Goal: Task Accomplishment & Management: Manage account settings

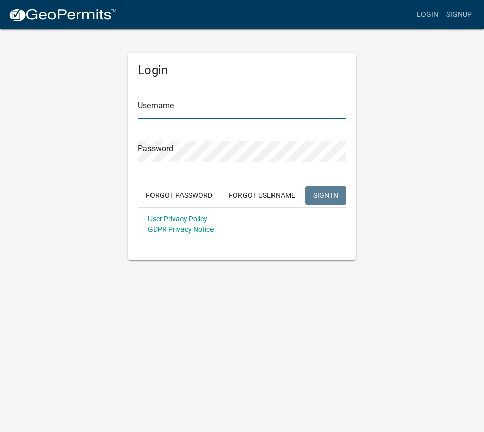
click at [245, 115] on input "Username" at bounding box center [242, 108] width 208 height 21
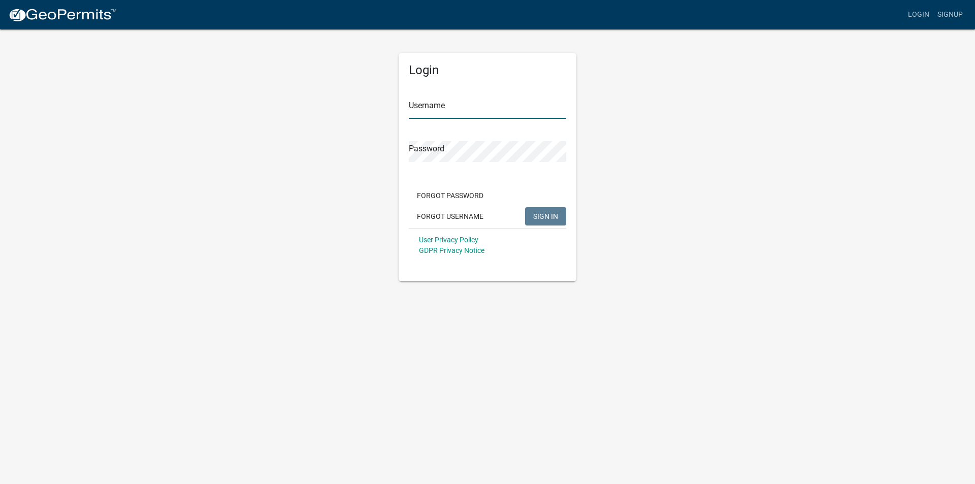
click at [458, 108] on input "Username" at bounding box center [487, 108] width 157 height 21
type input "[EMAIL_ADDRESS][DOMAIN_NAME]"
click at [483, 207] on button "SIGN IN" at bounding box center [545, 216] width 41 height 18
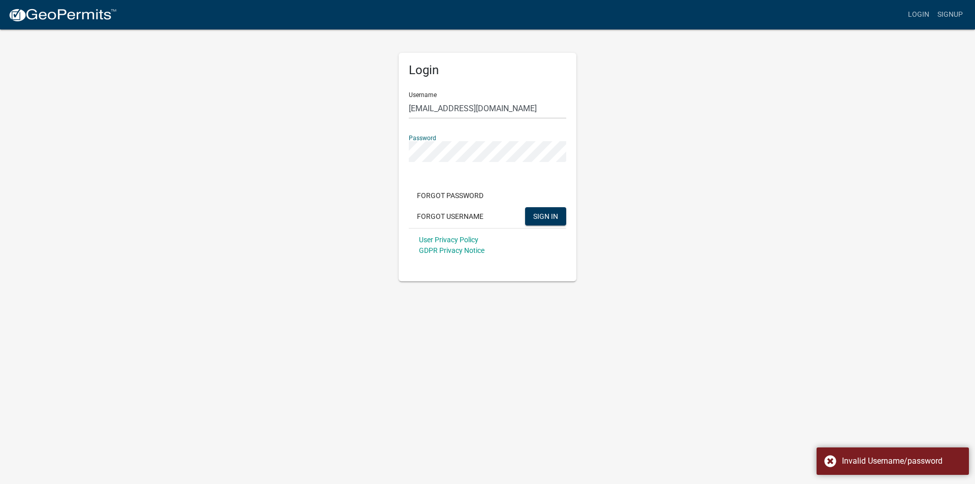
click at [356, 154] on div "Login Username [EMAIL_ADDRESS][DOMAIN_NAME] Password Forgot Password Forgot Use…" at bounding box center [487, 154] width 579 height 253
click at [483, 207] on button "SIGN IN" at bounding box center [545, 216] width 41 height 18
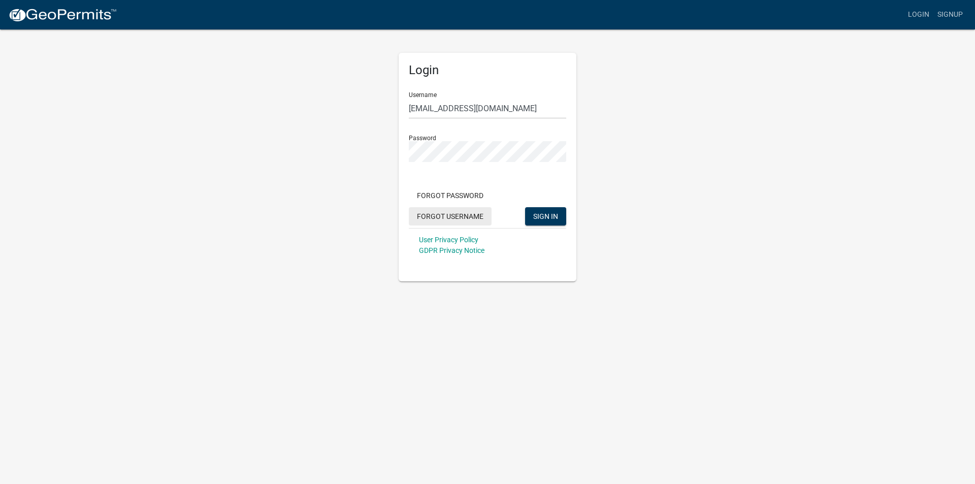
drag, startPoint x: 473, startPoint y: 219, endPoint x: 477, endPoint y: 286, distance: 66.7
click at [477, 286] on body "Internet Explorer does NOT work with GeoPermits. Get a new browser for more sec…" at bounding box center [487, 242] width 975 height 484
click at [463, 195] on button "Forgot Password" at bounding box center [450, 195] width 83 height 18
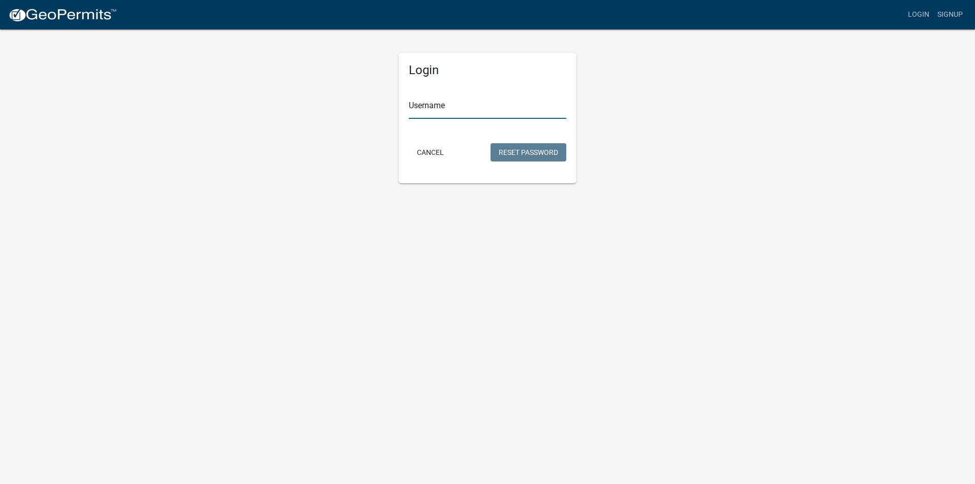
click at [458, 110] on input "Username" at bounding box center [487, 108] width 157 height 21
type input "permits"
click at [432, 151] on button "Cancel" at bounding box center [430, 152] width 43 height 18
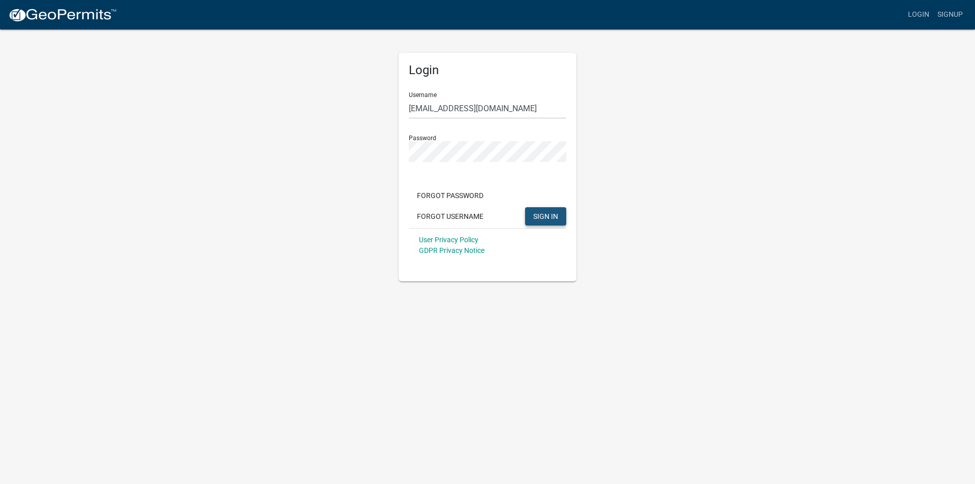
click at [483, 218] on span "SIGN IN" at bounding box center [545, 216] width 25 height 8
click at [367, 157] on div "Login Username [EMAIL_ADDRESS][DOMAIN_NAME] Password Forgot Password Forgot Use…" at bounding box center [487, 154] width 579 height 253
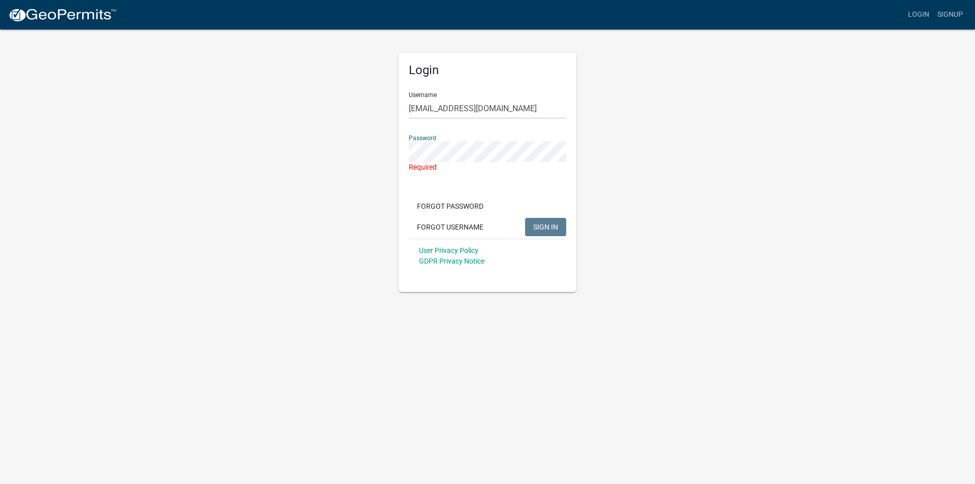
click at [483, 167] on div "Required" at bounding box center [487, 167] width 157 height 11
click at [483, 111] on input "[EMAIL_ADDRESS][DOMAIN_NAME]" at bounding box center [487, 108] width 157 height 21
click at [483, 112] on input "[EMAIL_ADDRESS][DOMAIN_NAME]" at bounding box center [487, 108] width 157 height 21
click at [465, 207] on button "Forgot Password" at bounding box center [450, 206] width 83 height 18
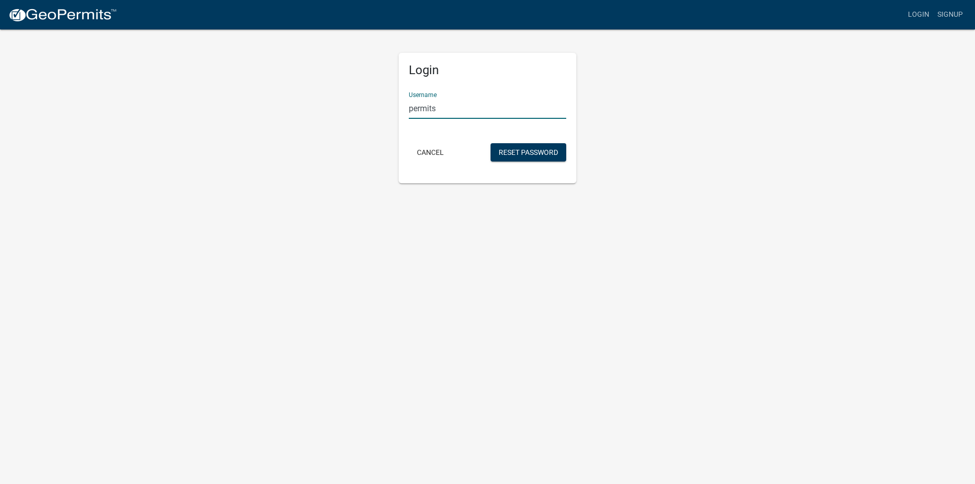
click at [467, 112] on input "permits" at bounding box center [487, 108] width 157 height 21
type input "permits@alveysigns.com"
click at [483, 150] on button "Reset Password" at bounding box center [529, 152] width 76 height 18
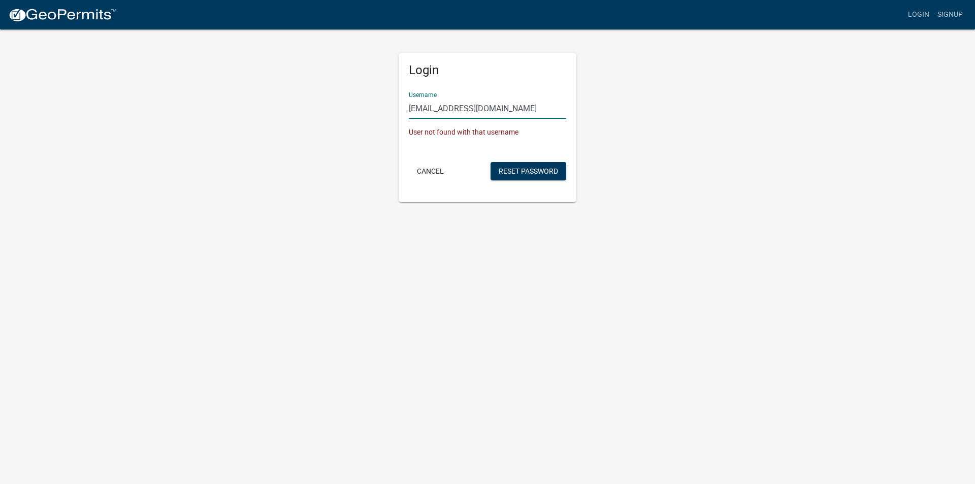
drag, startPoint x: 508, startPoint y: 105, endPoint x: 388, endPoint y: 107, distance: 120.9
click at [388, 107] on div "Login Username permits@alveysigns.com User not found with that username Cancel …" at bounding box center [487, 115] width 579 height 174
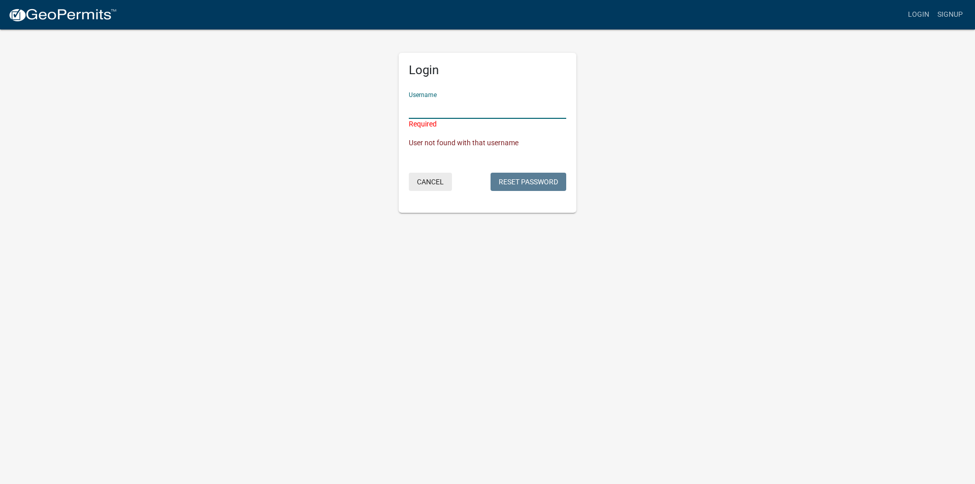
click at [425, 184] on button "Cancel" at bounding box center [430, 182] width 43 height 18
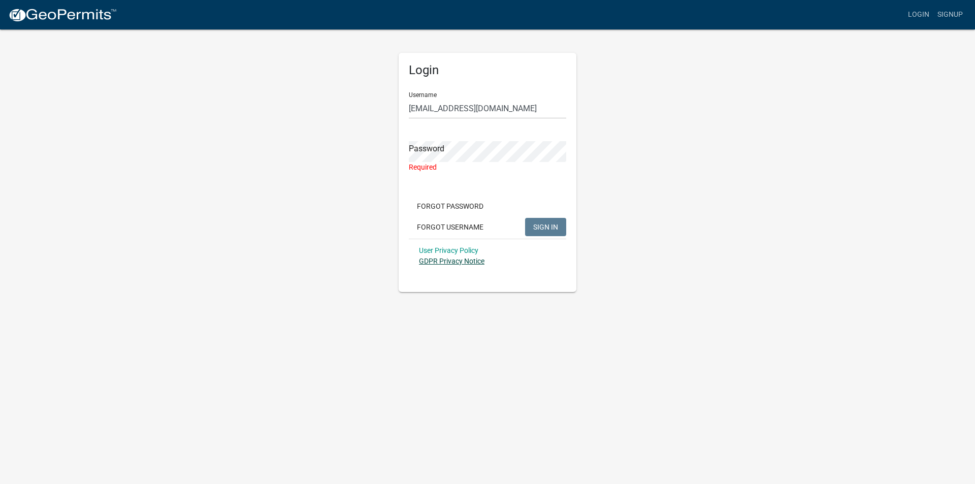
click at [475, 264] on link "GDPR Privacy Notice" at bounding box center [452, 261] width 66 height 8
click at [306, 334] on body "Internet Explorer does NOT work with GeoPermits. Get a new browser for more sec…" at bounding box center [487, 242] width 975 height 484
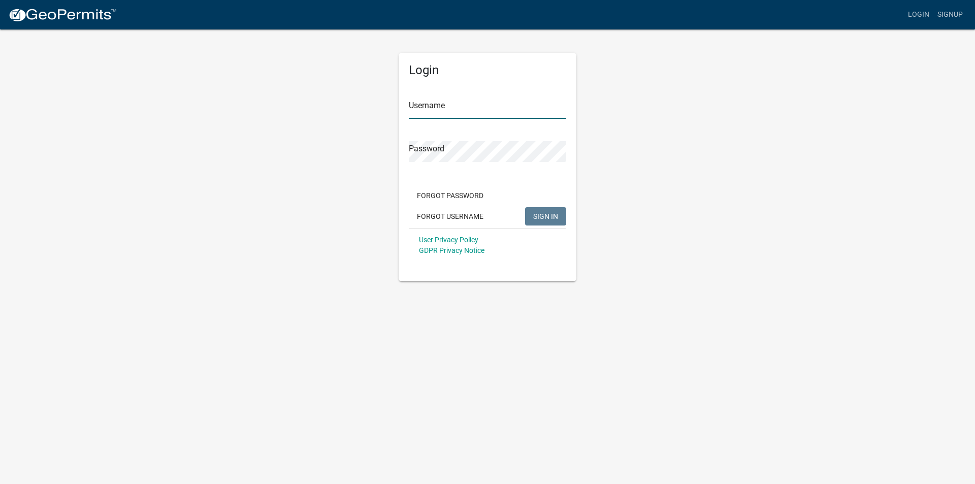
click at [493, 110] on input "Username" at bounding box center [487, 108] width 157 height 21
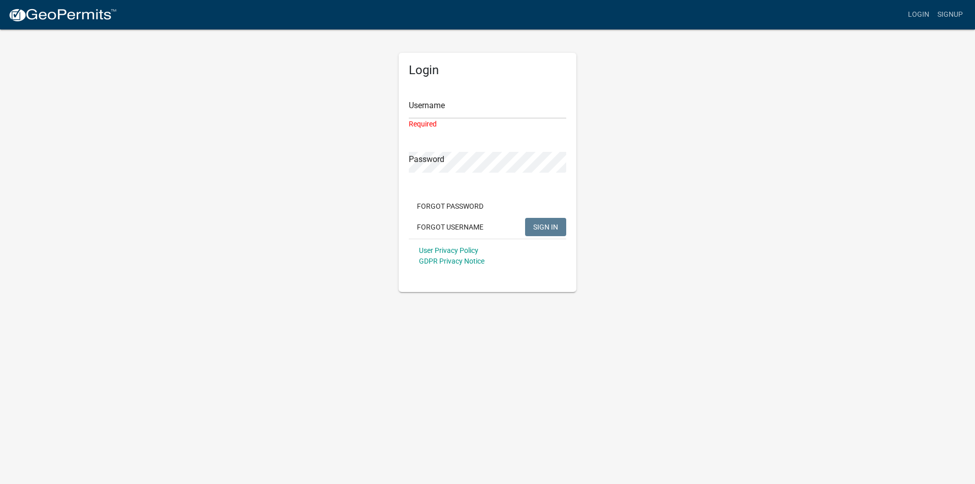
click at [319, 274] on div "Login Username Required Password Forgot Password Forgot Username SIGN IN User P…" at bounding box center [487, 160] width 579 height 264
click at [511, 110] on input "Username" at bounding box center [487, 108] width 157 height 21
type input "permits@alveysigns.com"
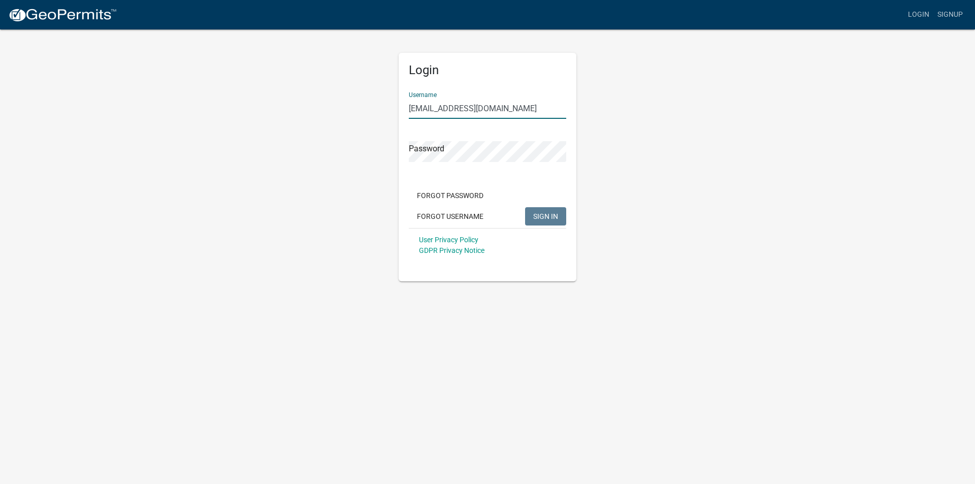
click at [628, 127] on div "Login Username permits@alveysigns.com Password Forgot Password Forgot Username …" at bounding box center [487, 154] width 579 height 253
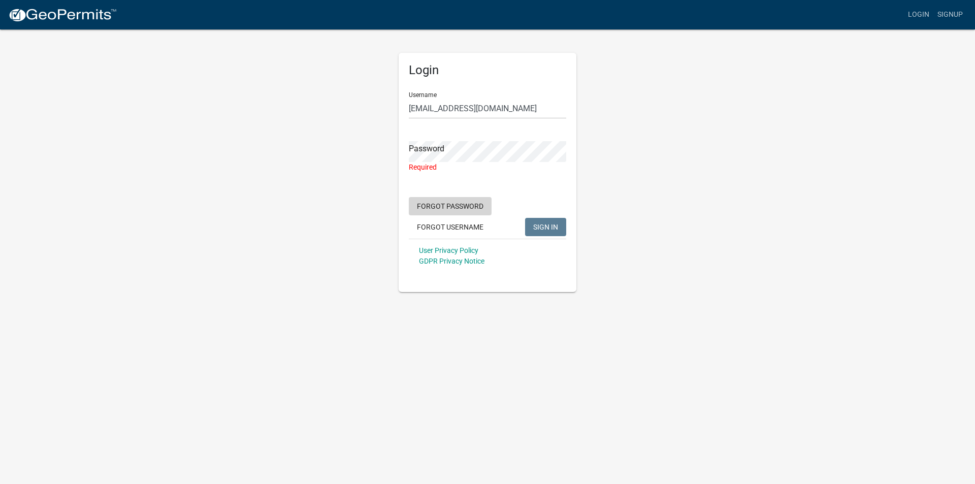
click at [475, 195] on form "Username permits@alveysigns.com Password Required Forgot Password Forgot Userna…" at bounding box center [487, 178] width 157 height 189
drag, startPoint x: 813, startPoint y: 210, endPoint x: 130, endPoint y: 224, distance: 683.3
click at [130, 224] on app-login-view "more_horiz Login Signup Login Username permits@alveysigns.com Password Required…" at bounding box center [487, 146] width 975 height 292
click at [472, 205] on button "Forgot Password" at bounding box center [450, 206] width 83 height 18
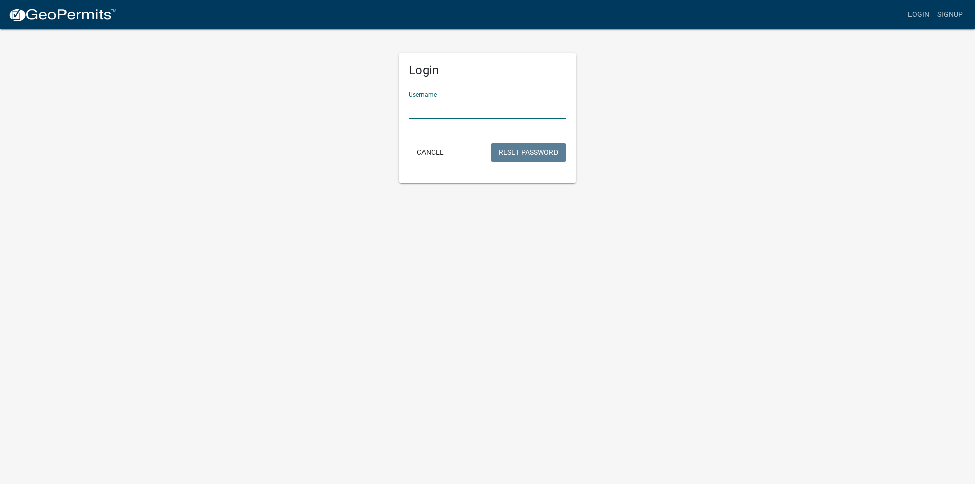
click at [529, 111] on input "Username" at bounding box center [487, 108] width 157 height 21
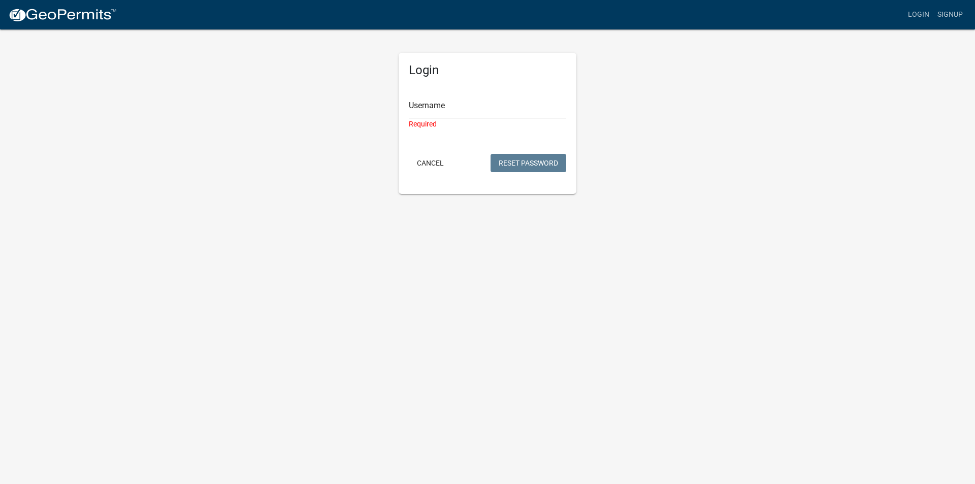
click at [675, 136] on div "Login Username Required Cancel Reset Password" at bounding box center [487, 111] width 579 height 166
click at [472, 271] on body "Internet Explorer does NOT work with GeoPermits. Get a new browser for more sec…" at bounding box center [487, 242] width 975 height 484
click at [682, 285] on body "Internet Explorer does NOT work with GeoPermits. Get a new browser for more sec…" at bounding box center [487, 242] width 975 height 484
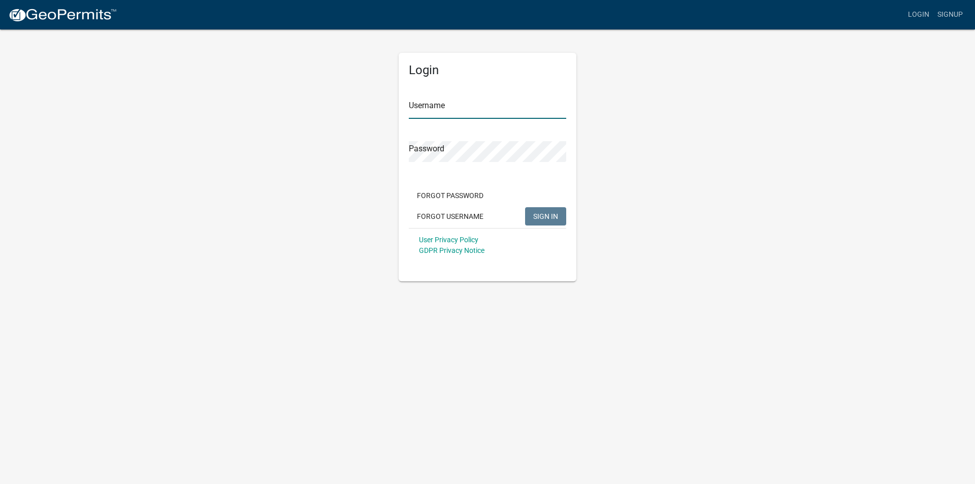
click at [468, 111] on input "Username" at bounding box center [487, 108] width 157 height 21
click at [477, 108] on input "Username" at bounding box center [487, 108] width 157 height 21
click at [287, 199] on div "Login Username Password Forgot Password Forgot Username SIGN IN User Privacy Po…" at bounding box center [487, 154] width 579 height 253
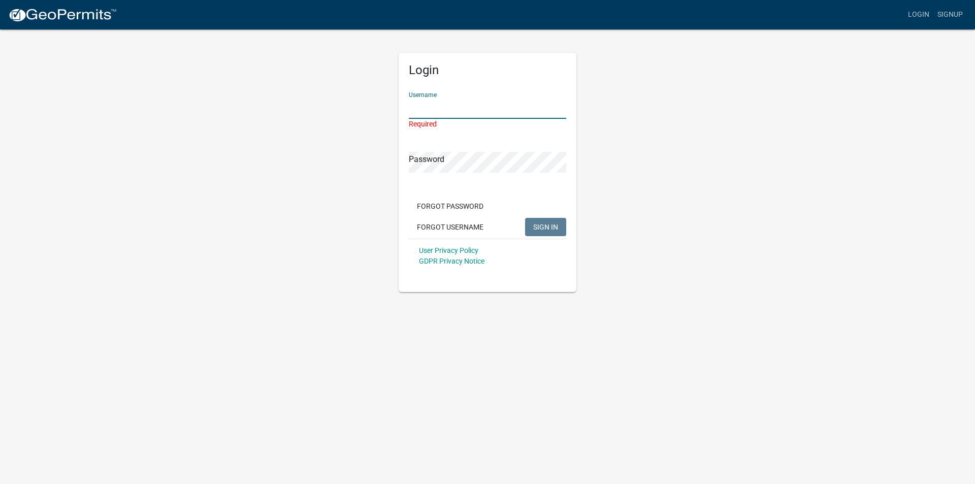
click at [448, 109] on input "Username" at bounding box center [487, 108] width 157 height 21
type input "permits@alveysigns.com"
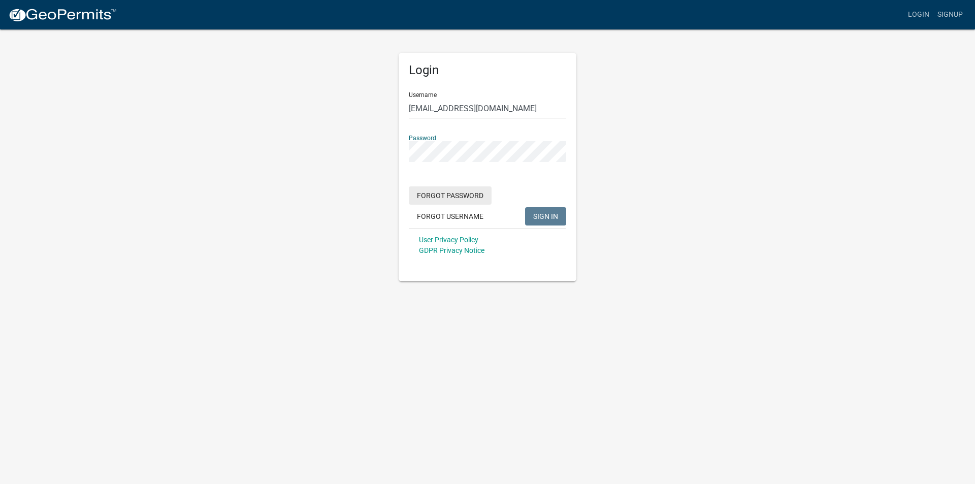
click at [467, 197] on button "Forgot Password" at bounding box center [450, 195] width 83 height 18
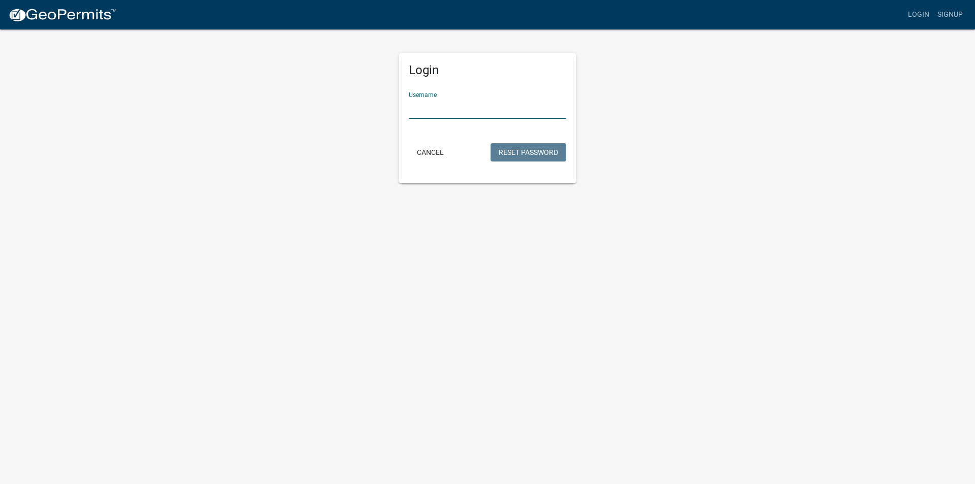
click at [447, 104] on input "Username" at bounding box center [487, 108] width 157 height 21
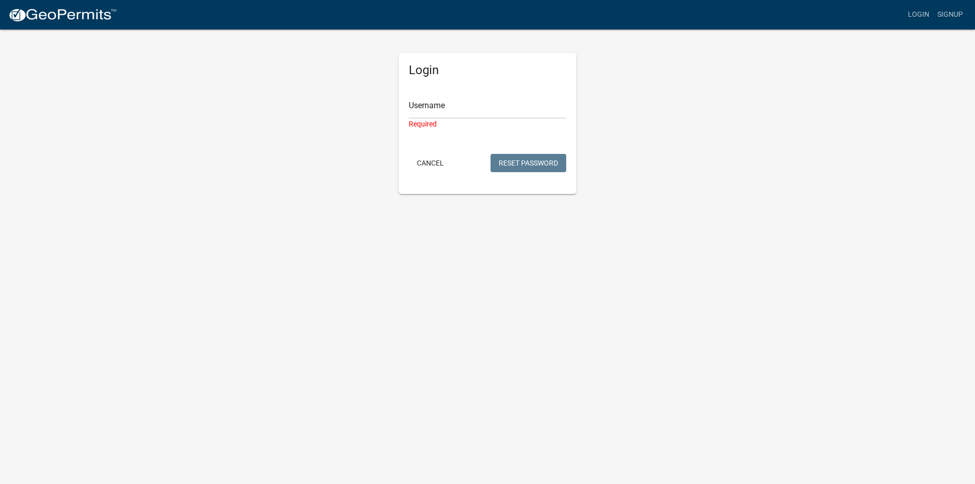
click at [614, 117] on div "Login Username Required Cancel Reset Password" at bounding box center [487, 111] width 579 height 166
click at [429, 163] on button "Cancel" at bounding box center [430, 163] width 43 height 18
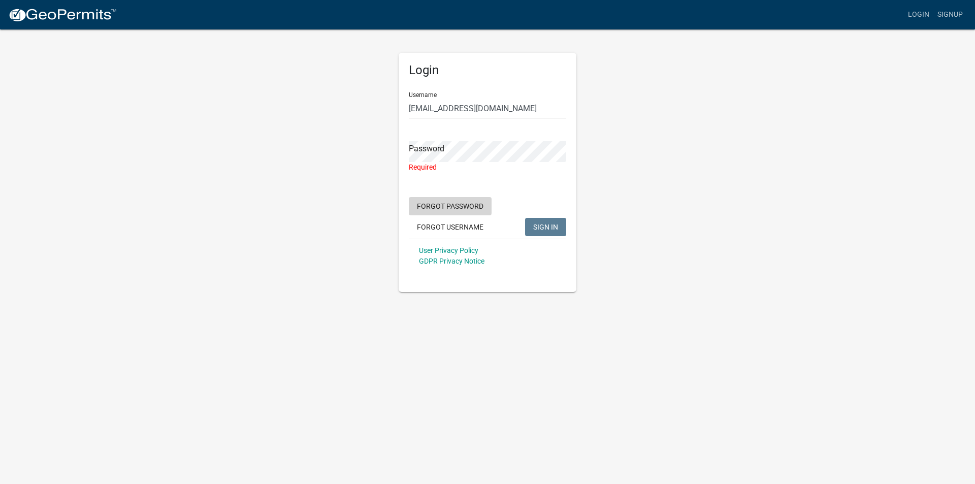
click at [478, 205] on button "Forgot Password" at bounding box center [450, 206] width 83 height 18
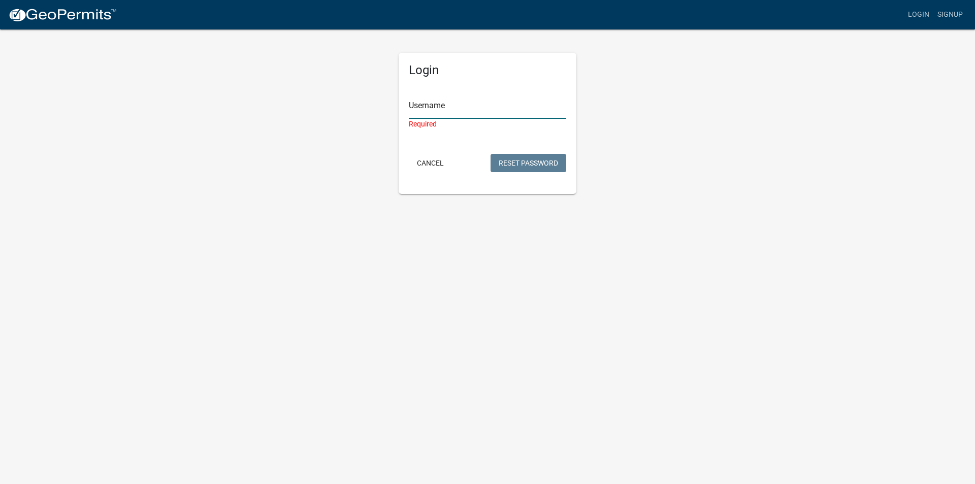
click at [523, 107] on input "Username" at bounding box center [487, 108] width 157 height 21
type input "permits@alveysigns.com"
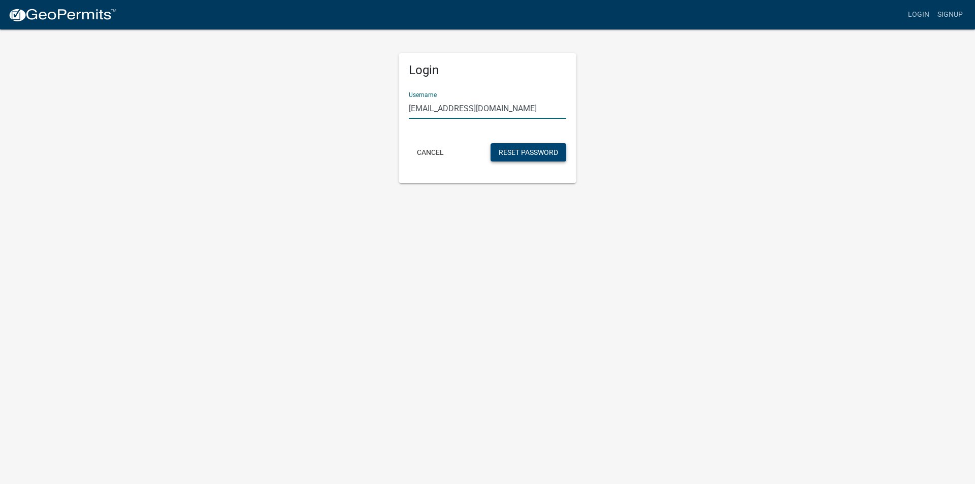
click at [518, 145] on button "Reset Password" at bounding box center [529, 152] width 76 height 18
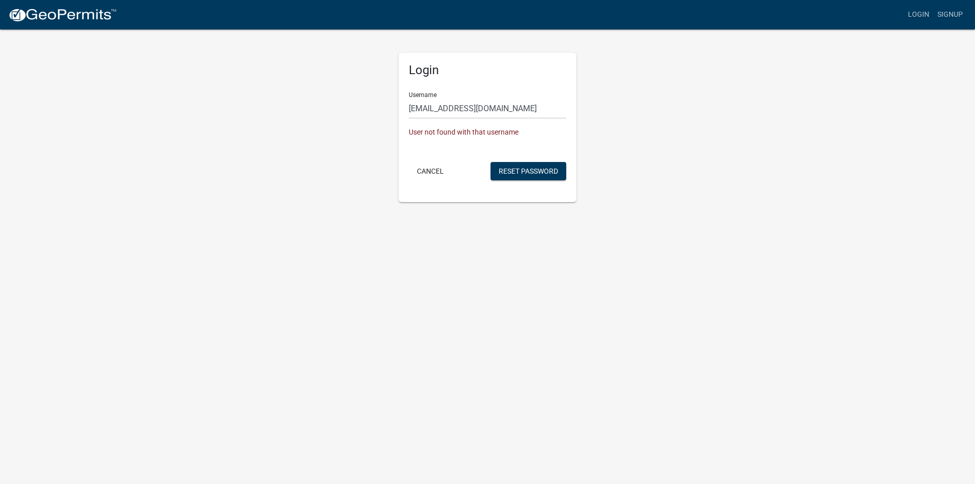
click at [502, 125] on form "Username permits@alveysigns.com User not found with that username Cancel Reset …" at bounding box center [487, 133] width 157 height 99
click at [440, 170] on button "Cancel" at bounding box center [430, 171] width 43 height 18
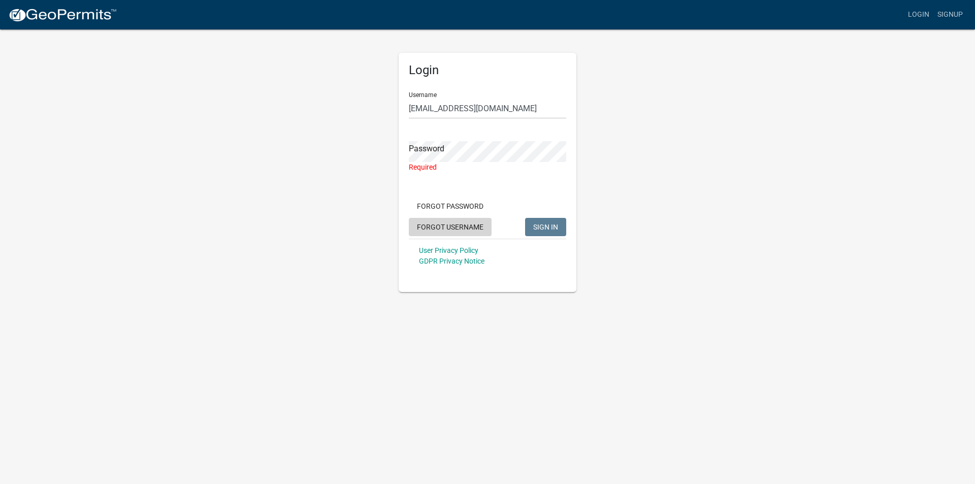
click at [473, 227] on button "Forgot Username" at bounding box center [450, 227] width 83 height 18
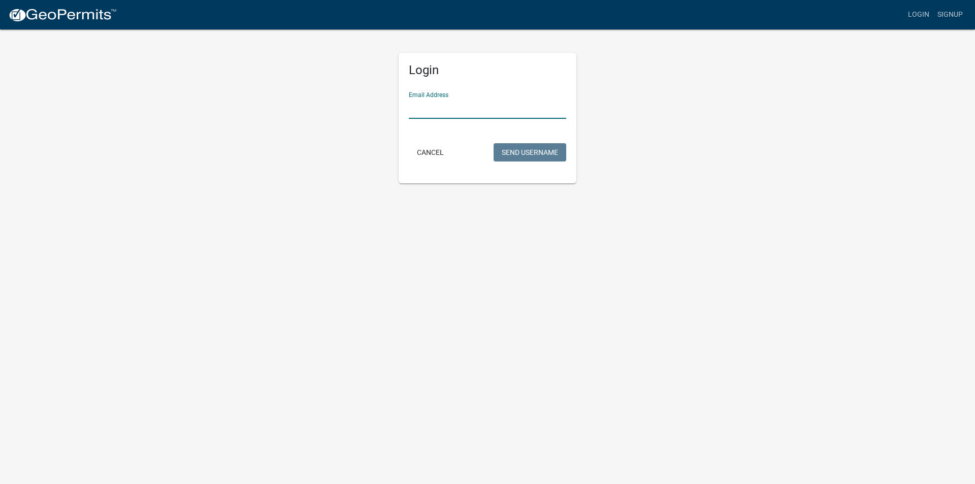
click at [471, 105] on input "Email Address" at bounding box center [487, 108] width 157 height 21
type input "permits@alveysigns.com"
click at [494, 143] on button "Send Username" at bounding box center [530, 152] width 73 height 18
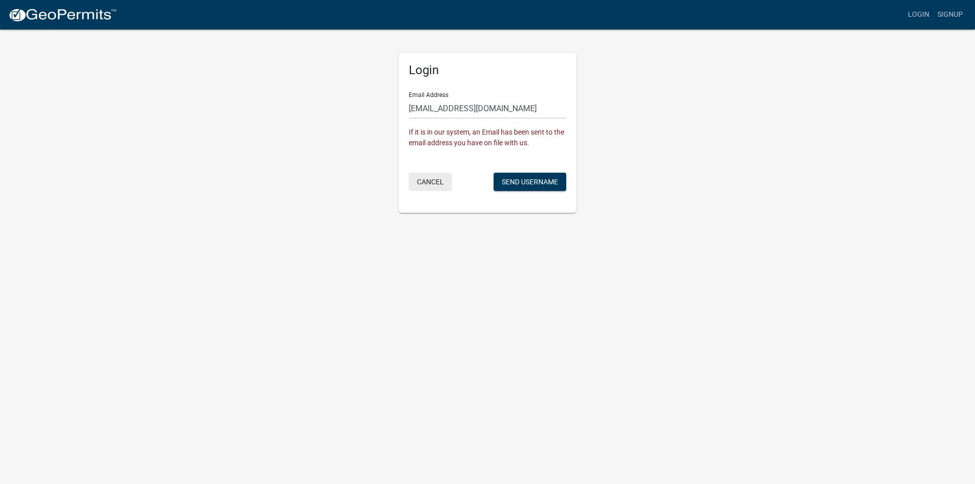
click at [429, 181] on button "Cancel" at bounding box center [430, 182] width 43 height 18
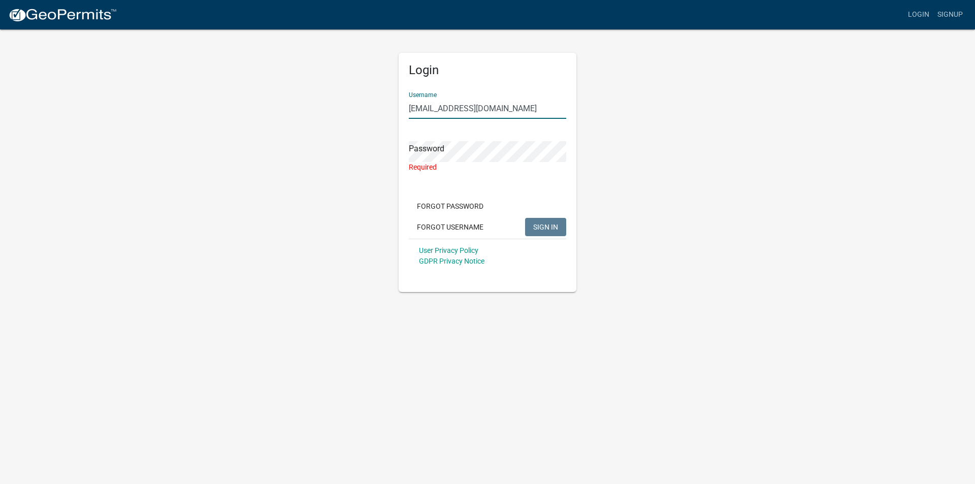
drag, startPoint x: 496, startPoint y: 108, endPoint x: 488, endPoint y: 107, distance: 8.6
click at [488, 107] on input "permits@alveysigns.com" at bounding box center [487, 108] width 157 height 21
click at [448, 227] on button "Forgot Username" at bounding box center [450, 227] width 83 height 18
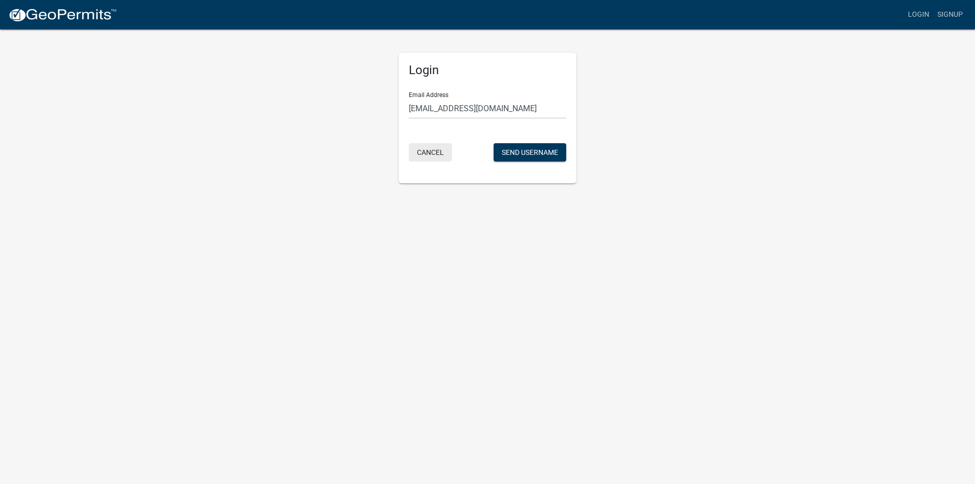
click at [425, 152] on button "Cancel" at bounding box center [430, 152] width 43 height 18
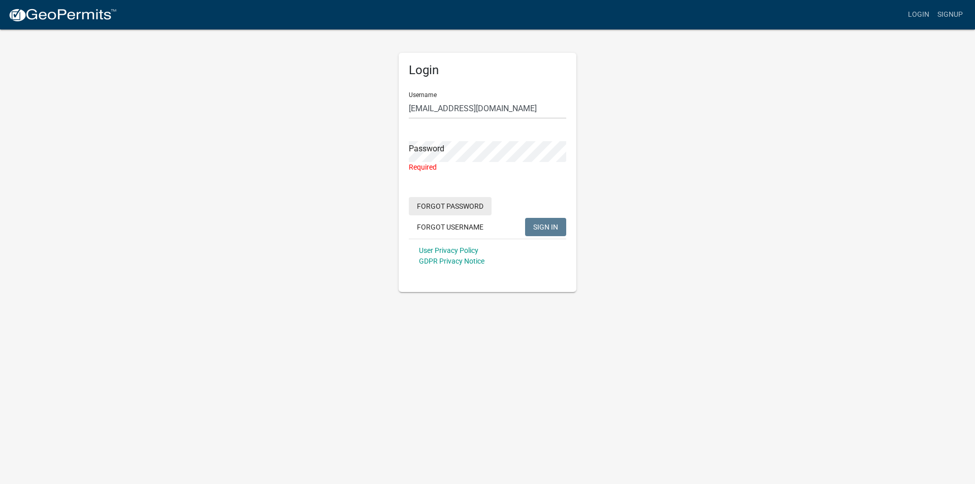
click at [465, 210] on button "Forgot Password" at bounding box center [450, 206] width 83 height 18
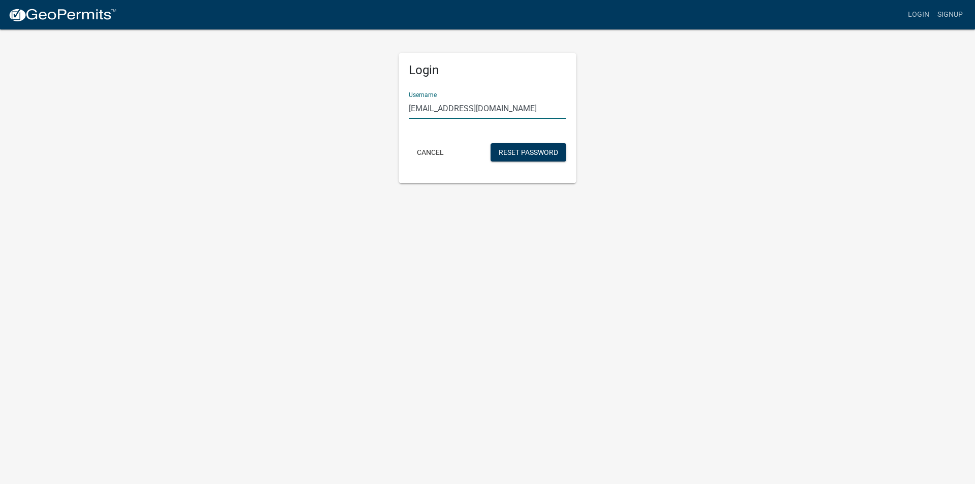
drag, startPoint x: 513, startPoint y: 109, endPoint x: 396, endPoint y: 102, distance: 117.5
click at [384, 103] on div "Login Username permits@alveysigns.com Cancel Reset Password" at bounding box center [487, 105] width 579 height 155
paste input "Permits.Alveysigns"
click at [519, 154] on button "Reset Password" at bounding box center [529, 152] width 76 height 18
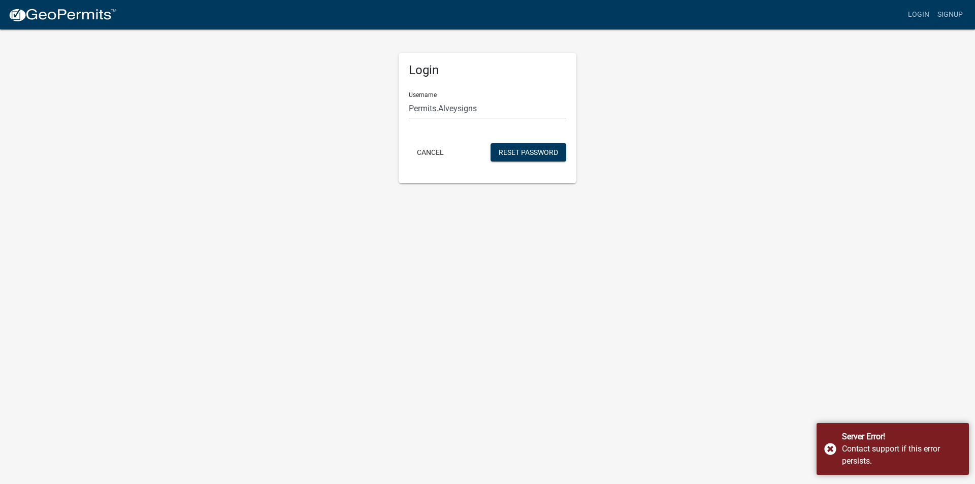
click at [548, 211] on body "Internet Explorer does NOT work with GeoPermits. Get a new browser for more sec…" at bounding box center [487, 242] width 975 height 484
drag, startPoint x: 488, startPoint y: 96, endPoint x: 490, endPoint y: 105, distance: 8.4
click at [488, 100] on div "Username Permits.Alveysigns" at bounding box center [487, 101] width 157 height 35
click at [491, 108] on input "Permits.Alveysigns" at bounding box center [487, 108] width 157 height 21
type input "Permits.Alveysigns"
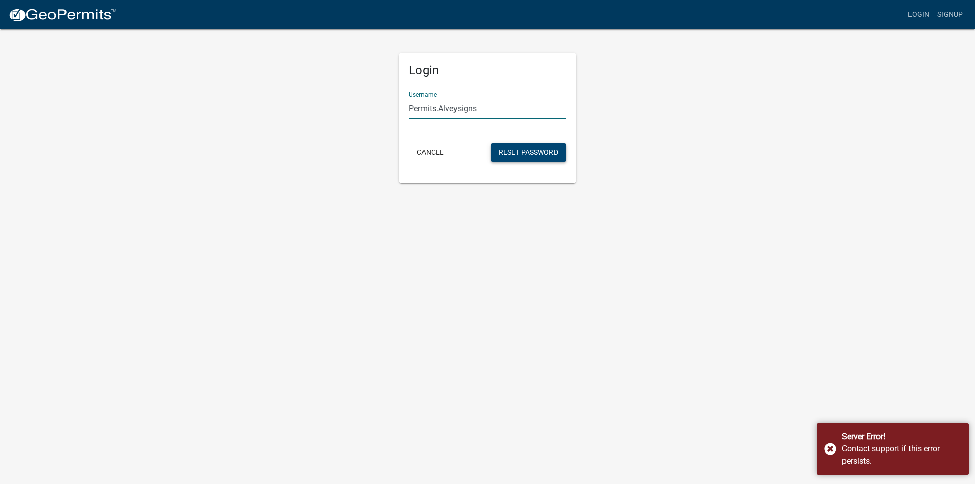
click at [529, 149] on button "Reset Password" at bounding box center [529, 152] width 76 height 18
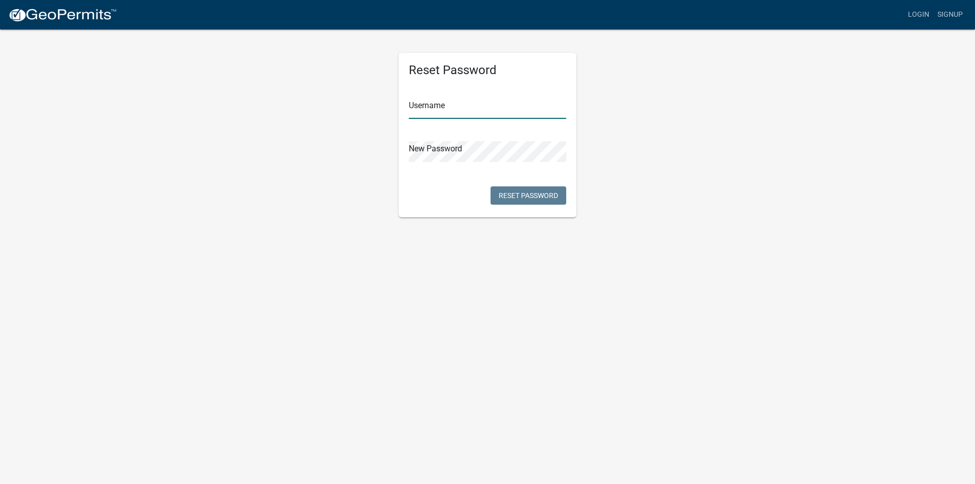
click at [505, 105] on input "text" at bounding box center [487, 108] width 157 height 21
paste input "Permits.Alveysigns"
type input "Permits.Alveysigns"
click at [554, 197] on button "Reset Password" at bounding box center [529, 195] width 76 height 18
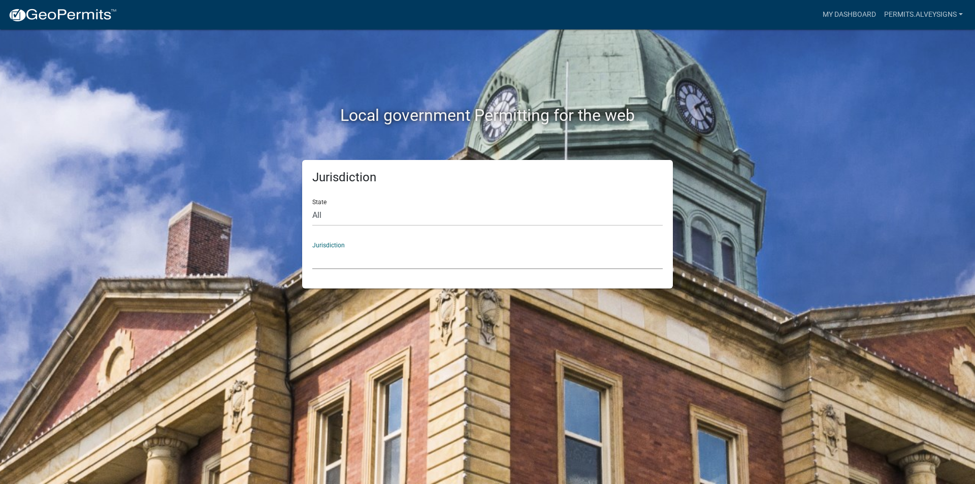
click at [342, 260] on select "Custer County, Colorado Cook County, Georgia Crawford County, Georgia Gilmer Co…" at bounding box center [487, 258] width 350 height 21
click at [342, 262] on select "Custer County, Colorado Cook County, Georgia Crawford County, Georgia Gilmer Co…" at bounding box center [487, 258] width 350 height 21
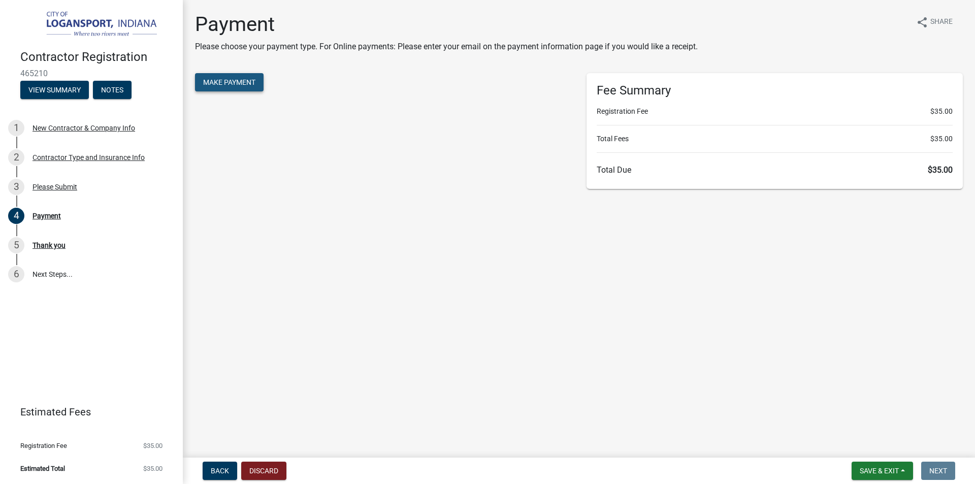
click at [217, 77] on button "Make Payment" at bounding box center [229, 82] width 69 height 18
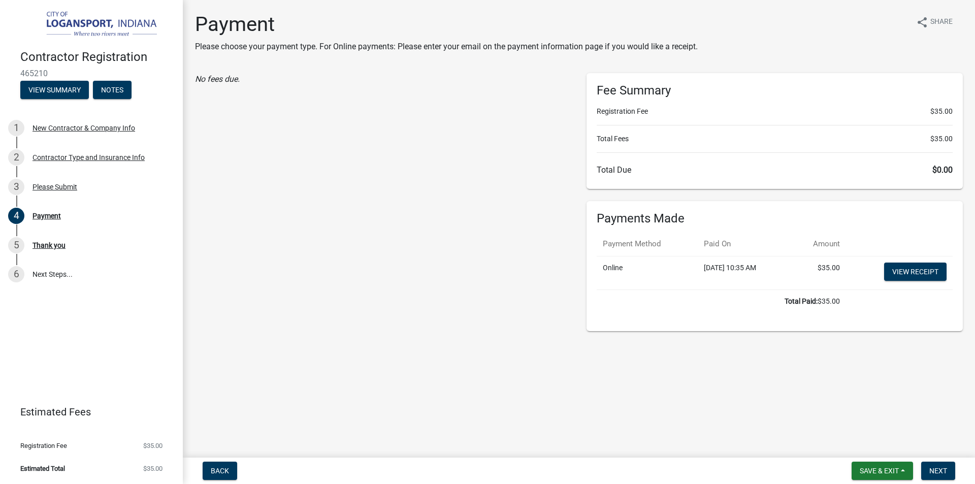
click at [473, 310] on div "No fees due." at bounding box center [383, 202] width 392 height 258
click at [908, 267] on link "View receipt" at bounding box center [915, 272] width 62 height 18
